Goal: Obtain resource: Download file/media

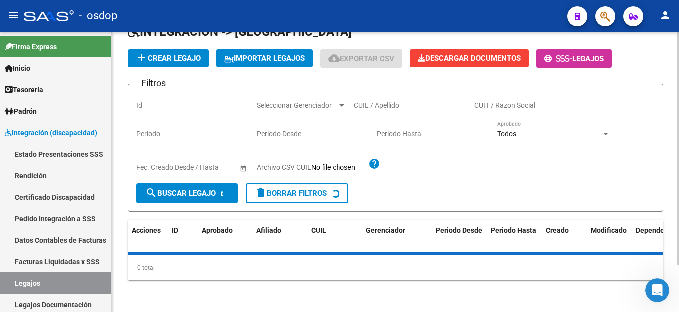
scroll to position [57, 0]
click at [380, 104] on input "CUIL / Apellido" at bounding box center [410, 105] width 113 height 8
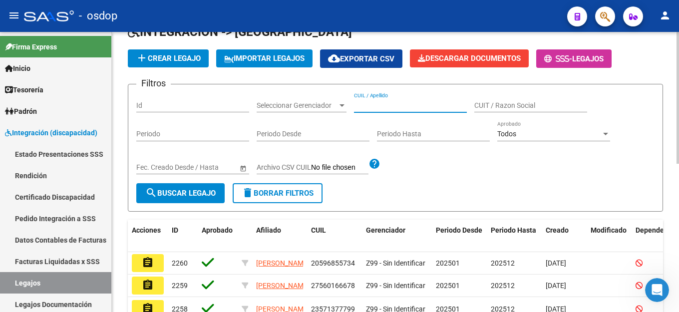
paste input "20563777487"
type input "20563777487"
click at [153, 191] on mat-icon "search" at bounding box center [151, 193] width 12 height 12
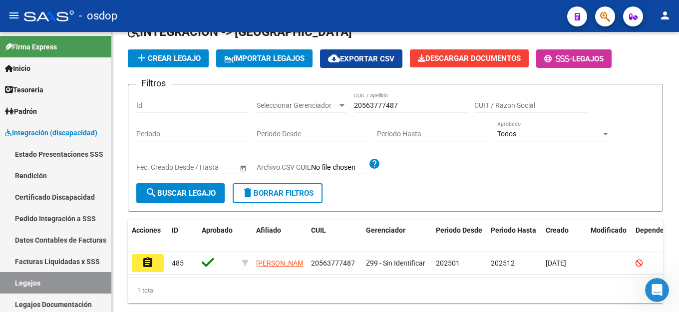
click at [135, 264] on button "assignment" at bounding box center [148, 263] width 32 height 18
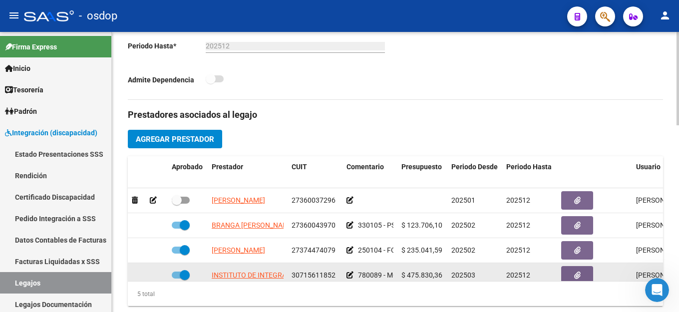
scroll to position [299, 0]
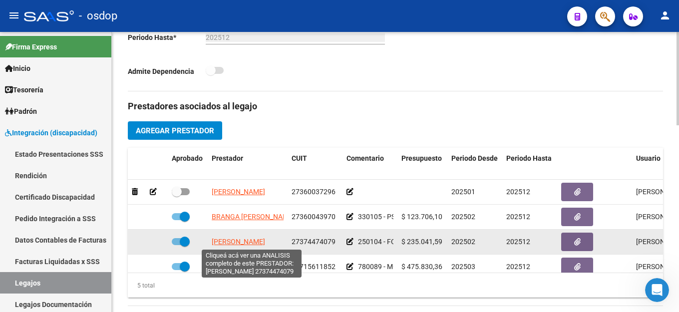
click at [243, 242] on span "[PERSON_NAME]" at bounding box center [238, 242] width 53 height 8
type textarea "27374474079"
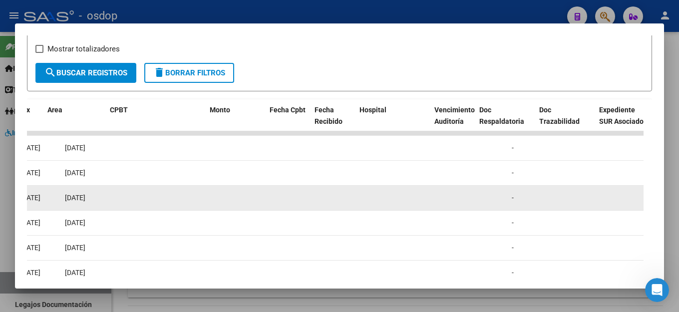
scroll to position [0, 168]
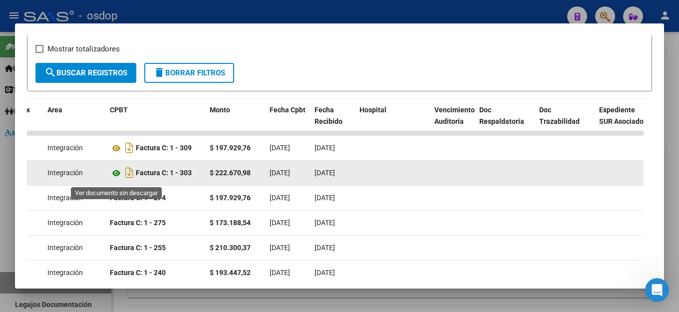
click at [115, 177] on icon at bounding box center [116, 173] width 13 height 12
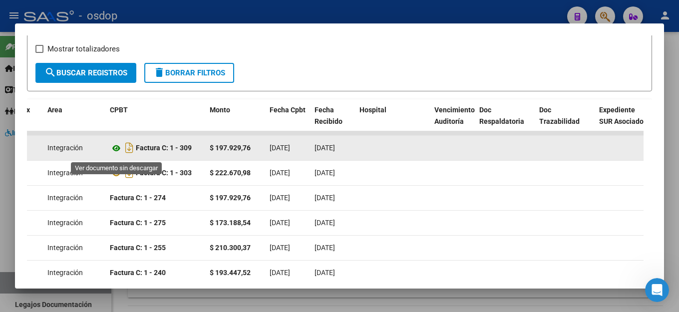
click at [116, 151] on icon at bounding box center [116, 148] width 13 height 12
